Goal: Transaction & Acquisition: Purchase product/service

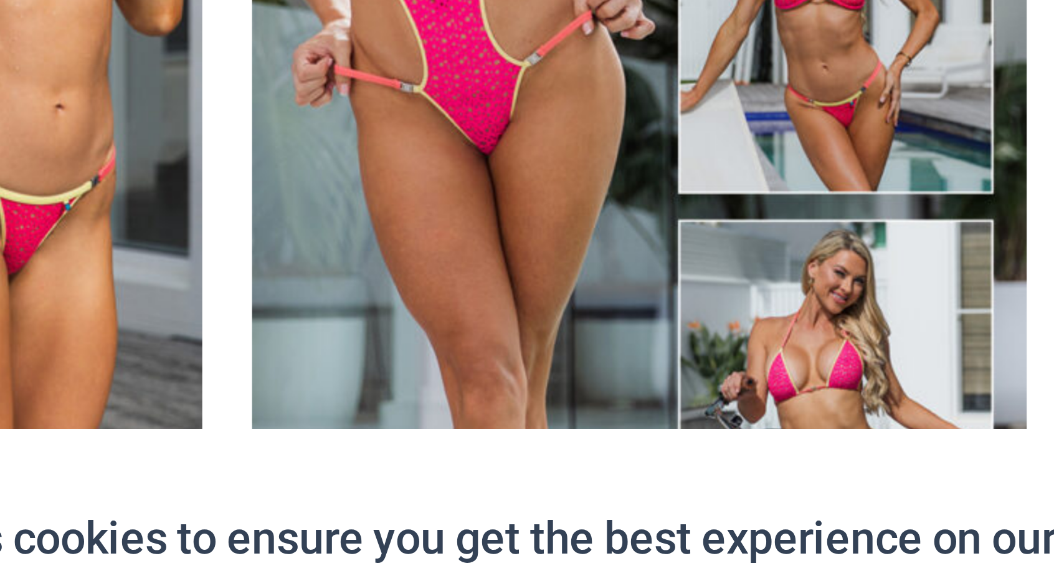
scroll to position [963, 0]
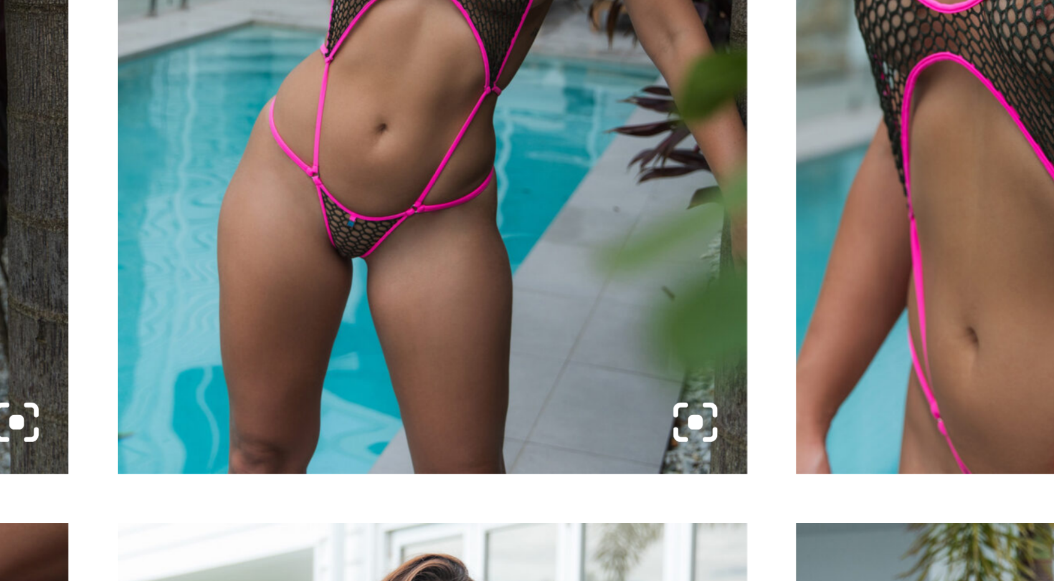
scroll to position [870, 0]
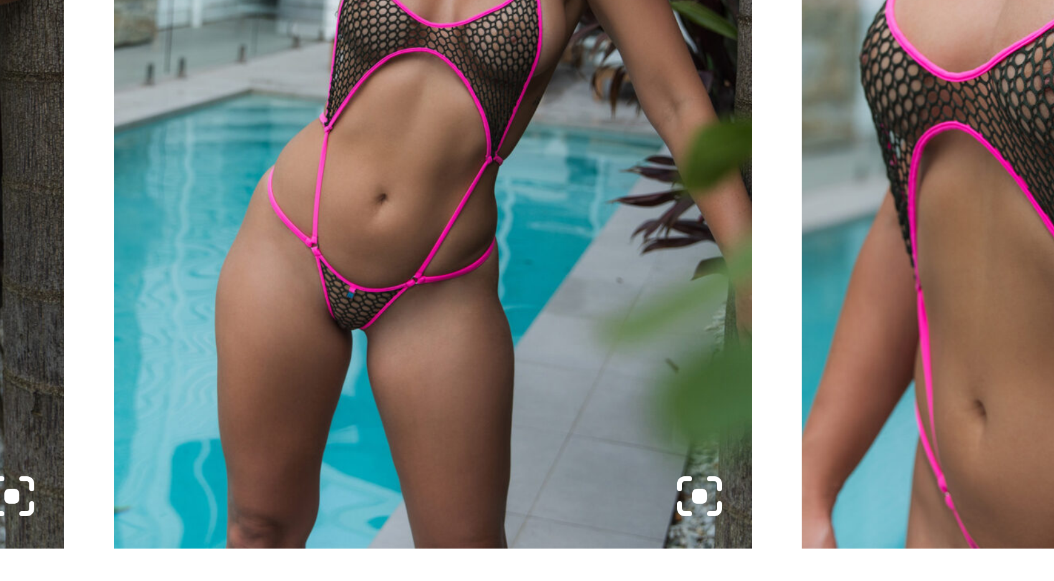
click at [257, 207] on img at bounding box center [275, 128] width 159 height 239
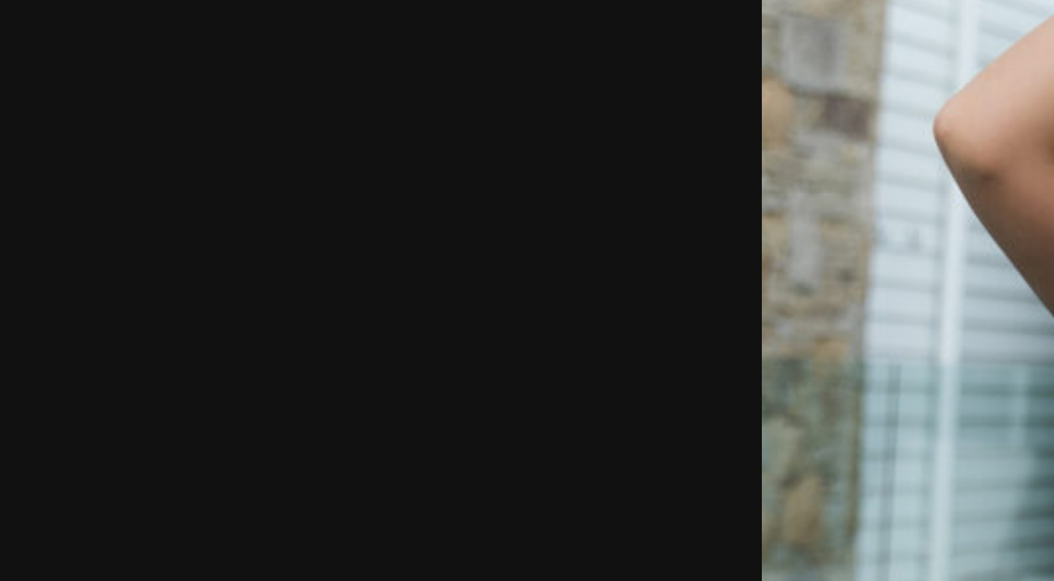
click at [270, 199] on div at bounding box center [527, 290] width 1054 height 581
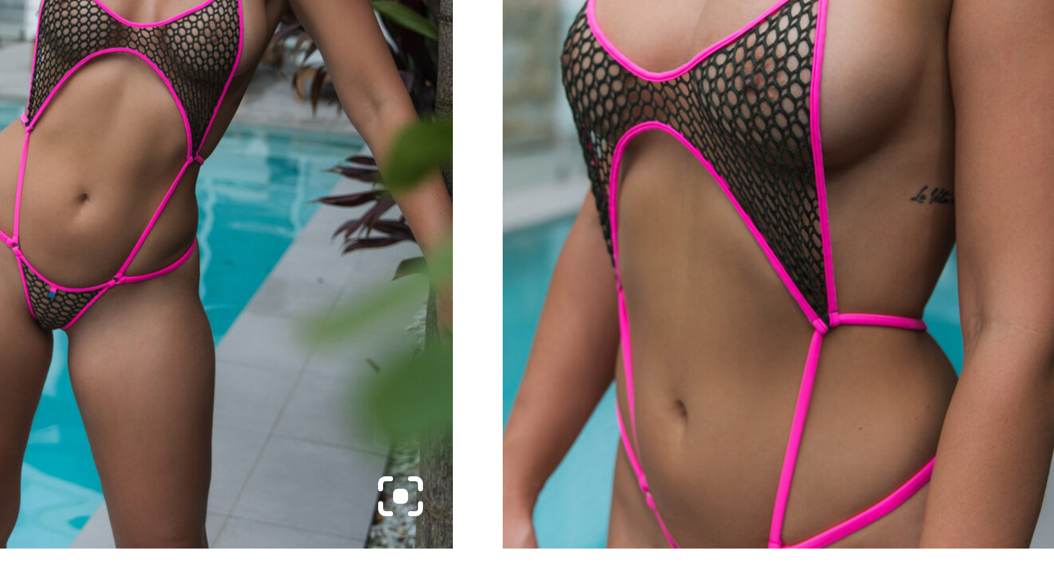
click at [297, 201] on img at bounding box center [275, 128] width 159 height 239
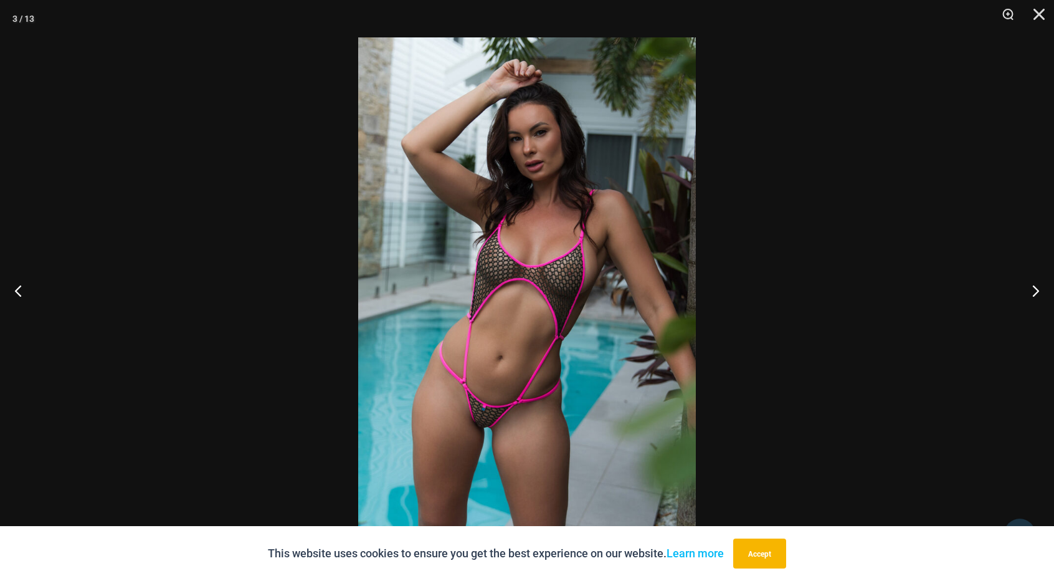
click at [515, 458] on img at bounding box center [527, 290] width 338 height 506
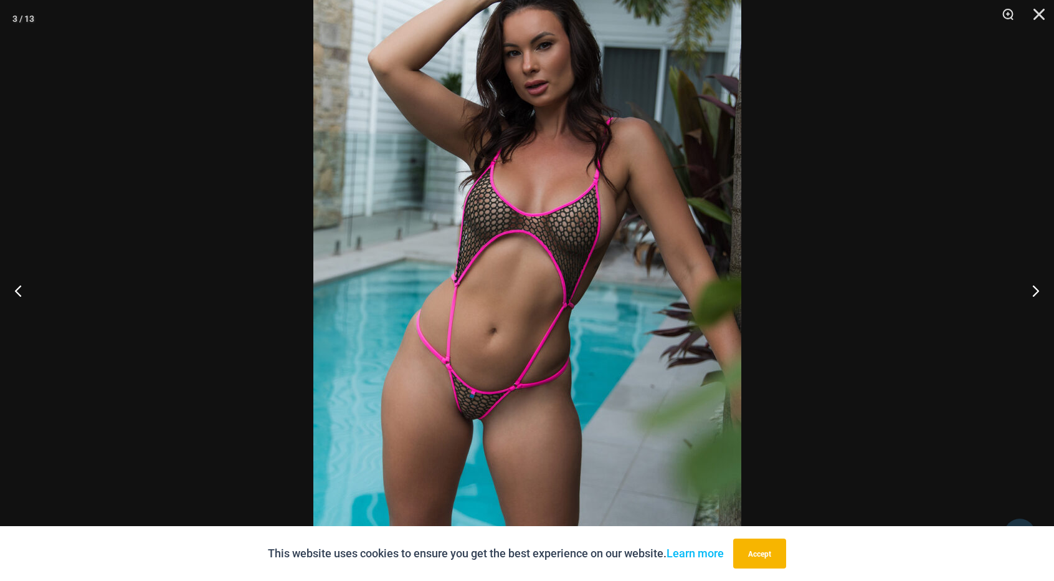
click at [515, 458] on img at bounding box center [527, 246] width 428 height 642
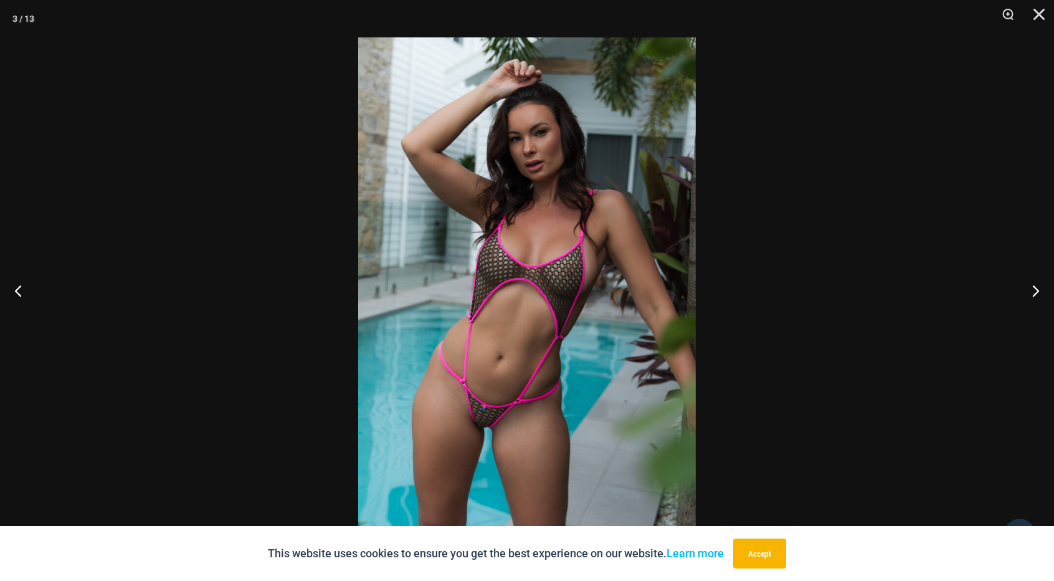
click at [515, 458] on img at bounding box center [527, 290] width 338 height 506
